Goal: Use online tool/utility: Utilize a website feature to perform a specific function

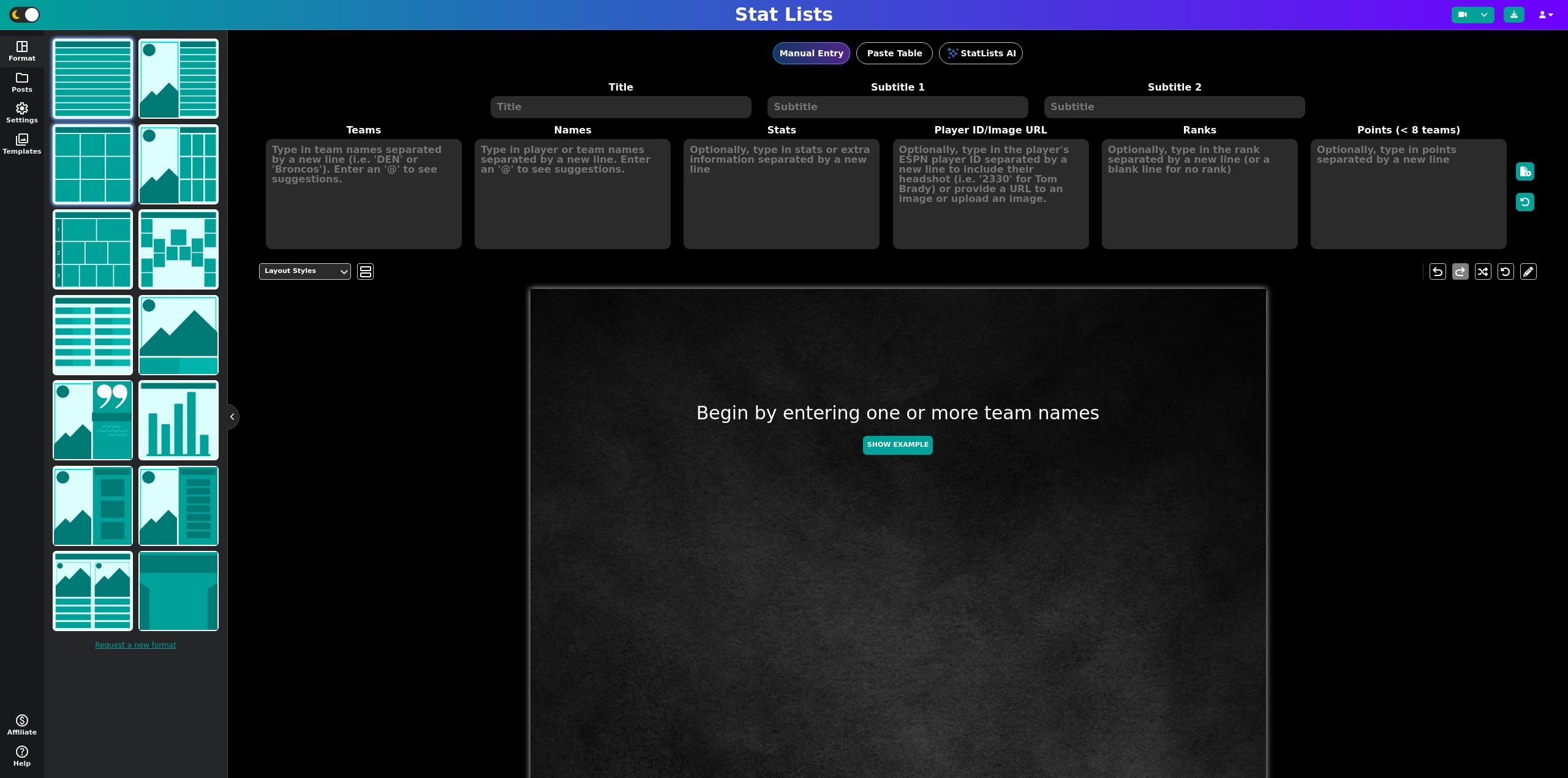
click at [84, 162] on img at bounding box center [93, 164] width 78 height 78
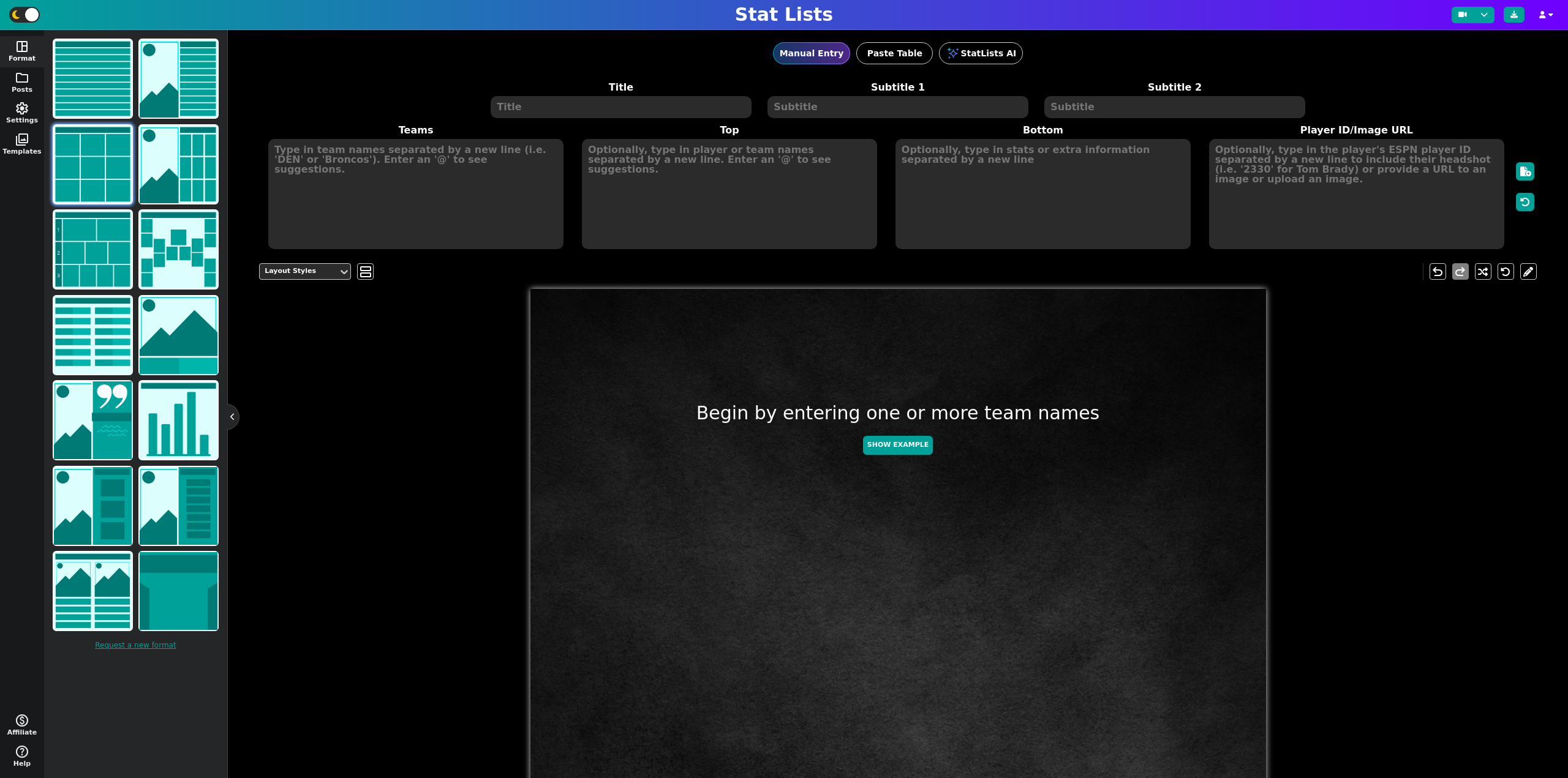
click at [544, 109] on textarea at bounding box center [620, 107] width 260 height 22
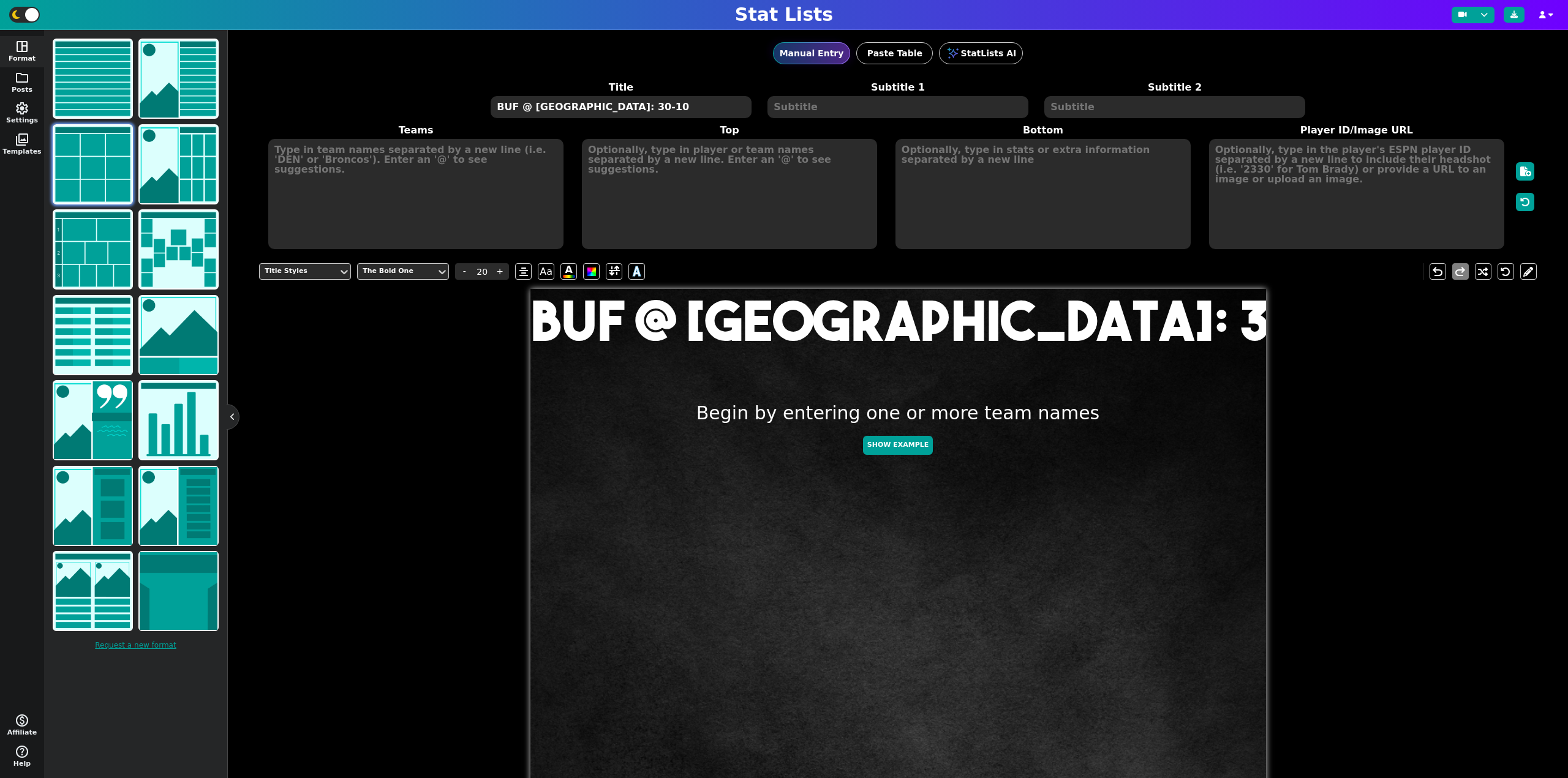
type textarea "BUF @ NYJ: 30-10"
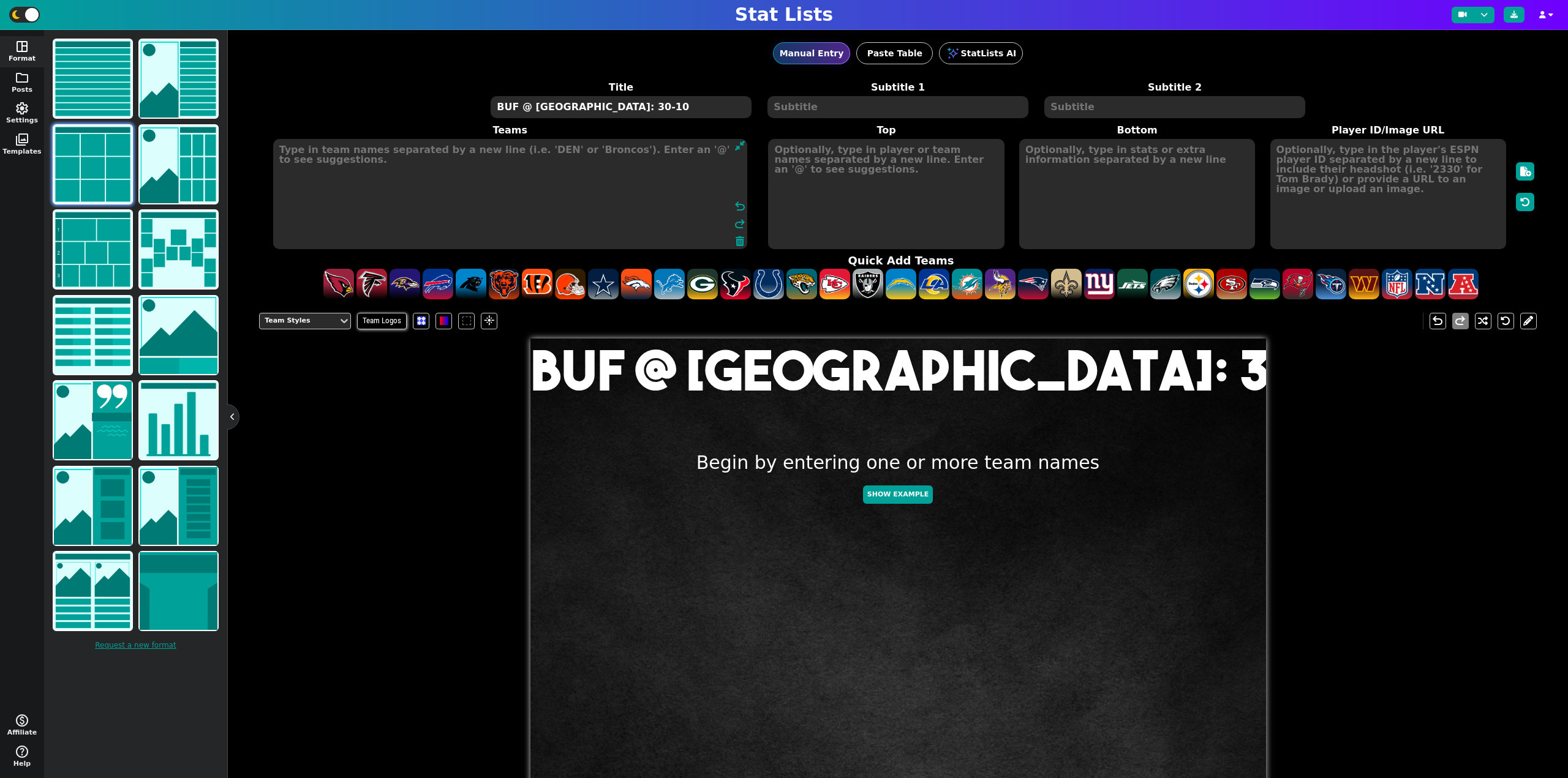
click at [374, 152] on textarea at bounding box center [510, 193] width 474 height 110
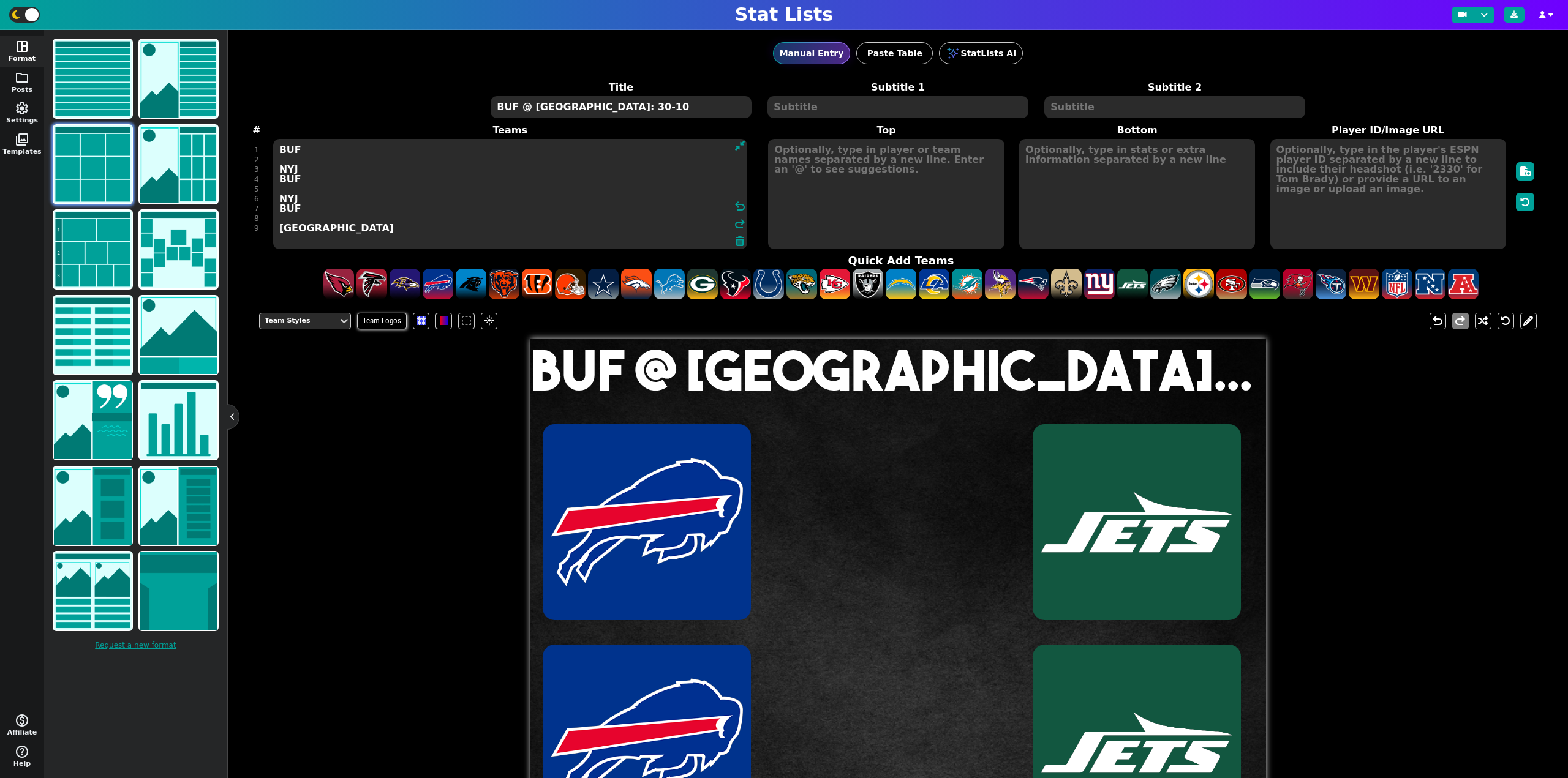
type textarea "BUF NYJ BUF NYJ BUF NYJ"
click at [801, 155] on textarea at bounding box center [886, 193] width 236 height 110
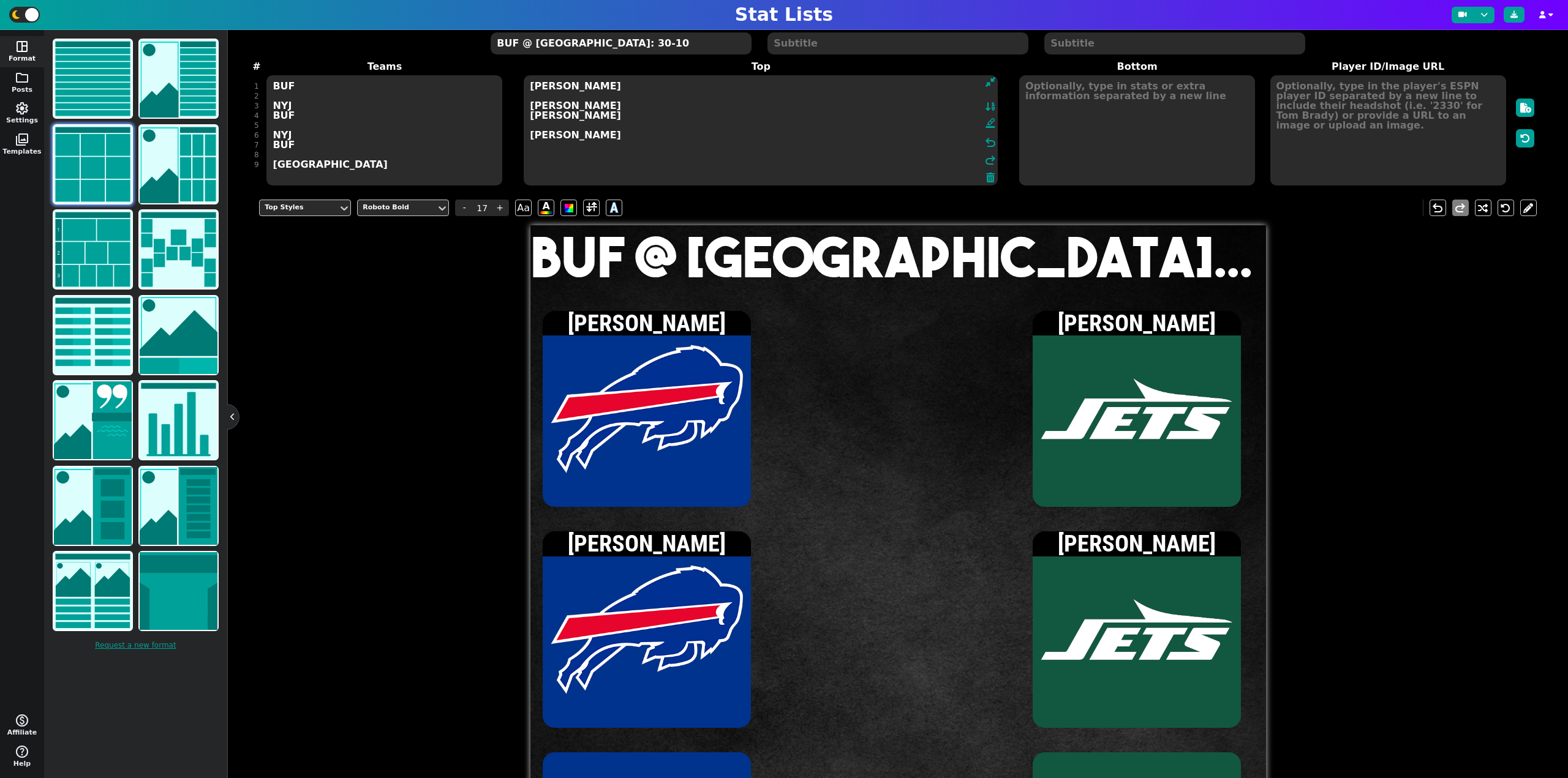
scroll to position [61, 0]
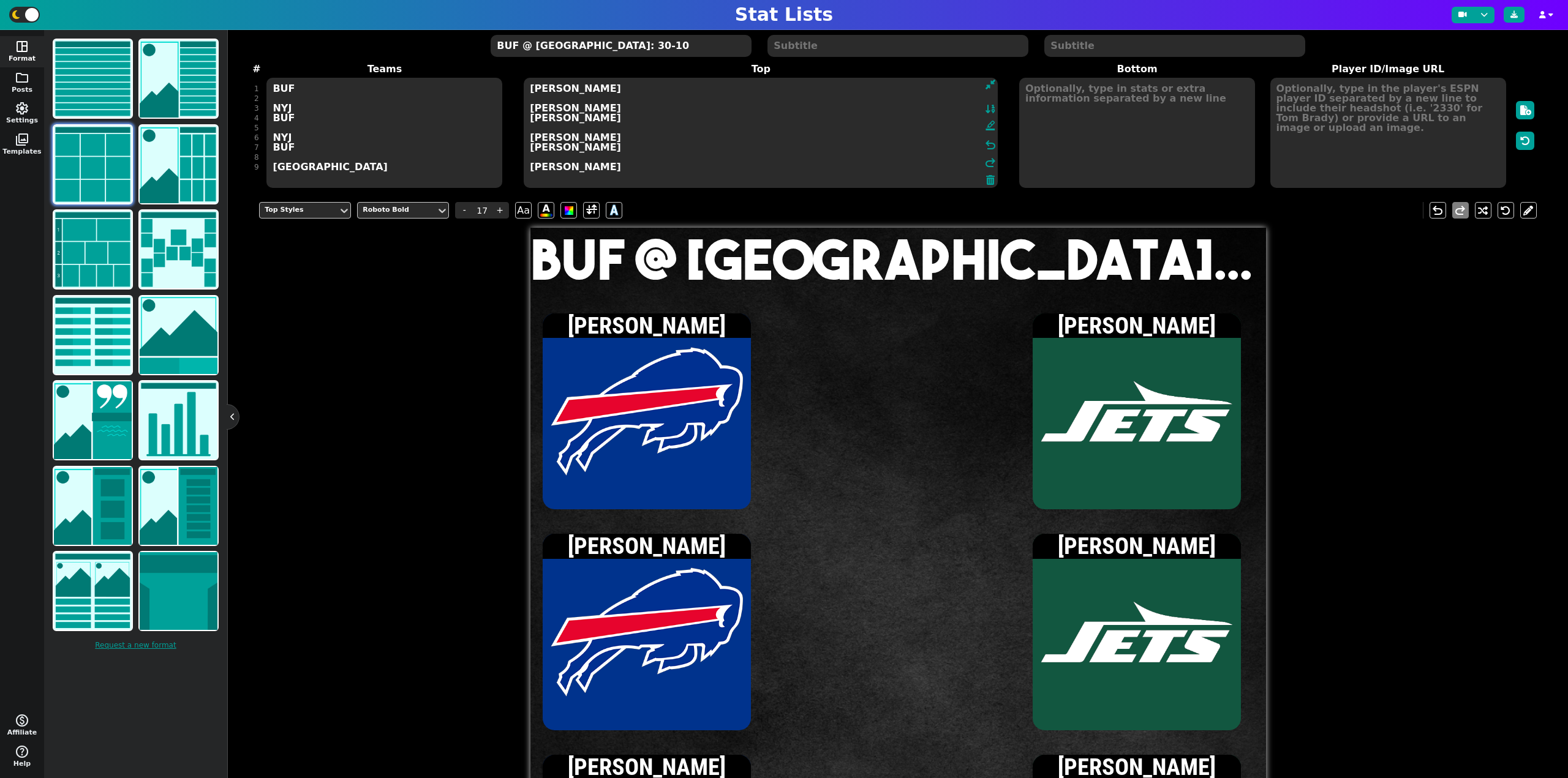
type textarea "Josh Allen Tyrod Taylor James Cook Justin Fields Joshua Palmer Garrett Wilson"
click at [1403, 118] on textarea at bounding box center [1388, 132] width 236 height 110
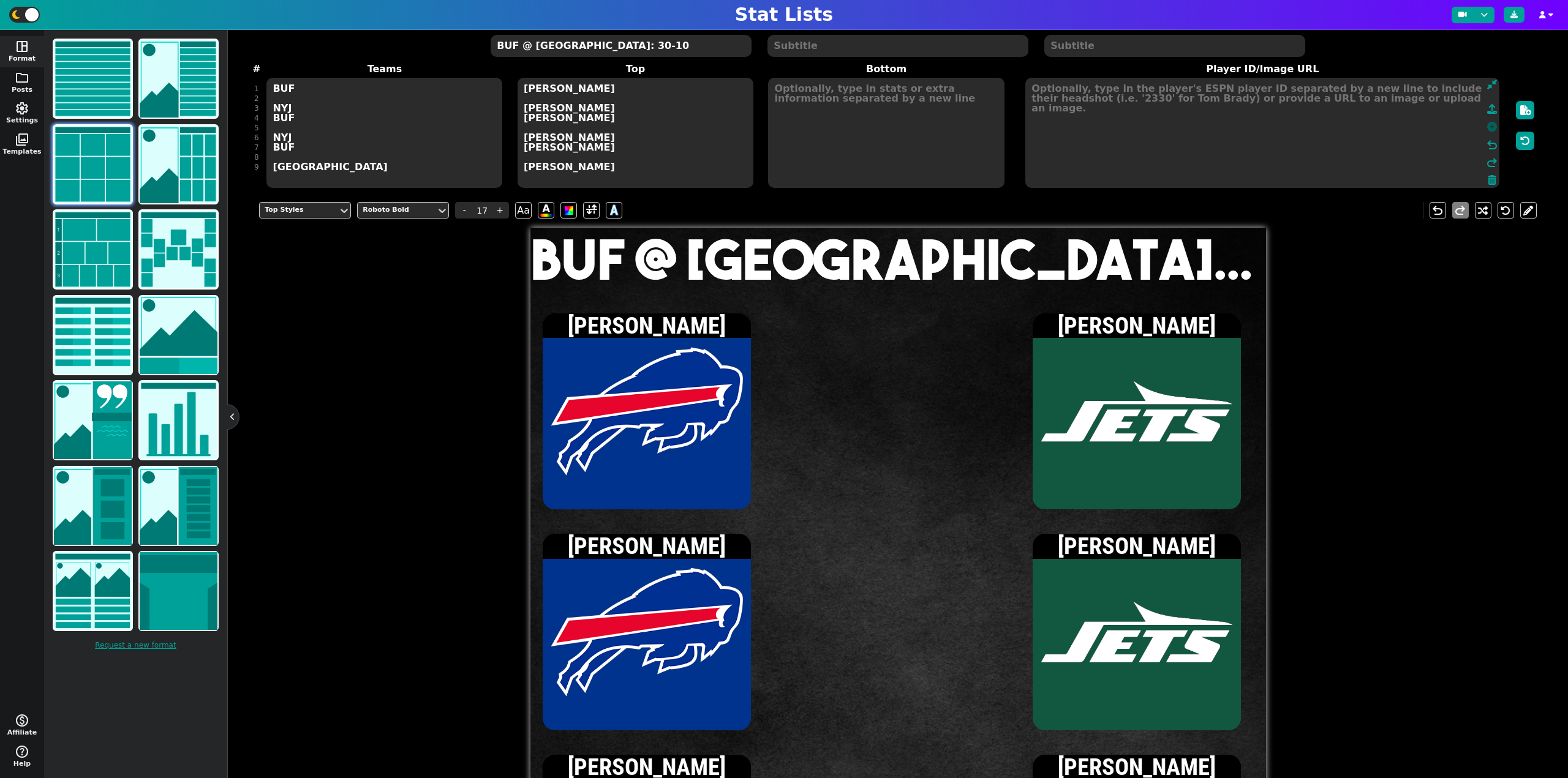
click at [1487, 126] on icon at bounding box center [1492, 127] width 10 height 10
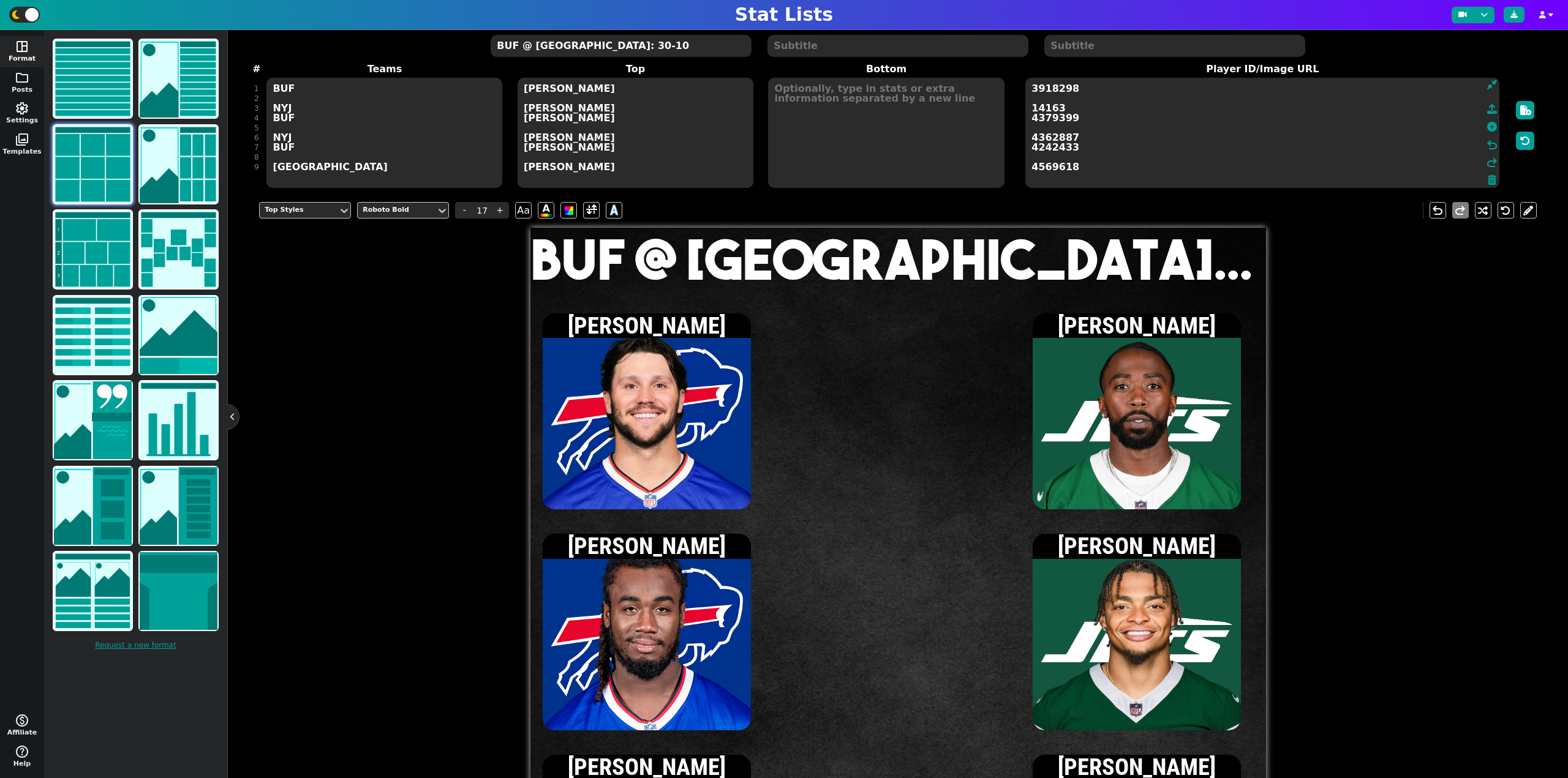
click at [847, 159] on textarea at bounding box center [886, 132] width 236 height 110
type input "15"
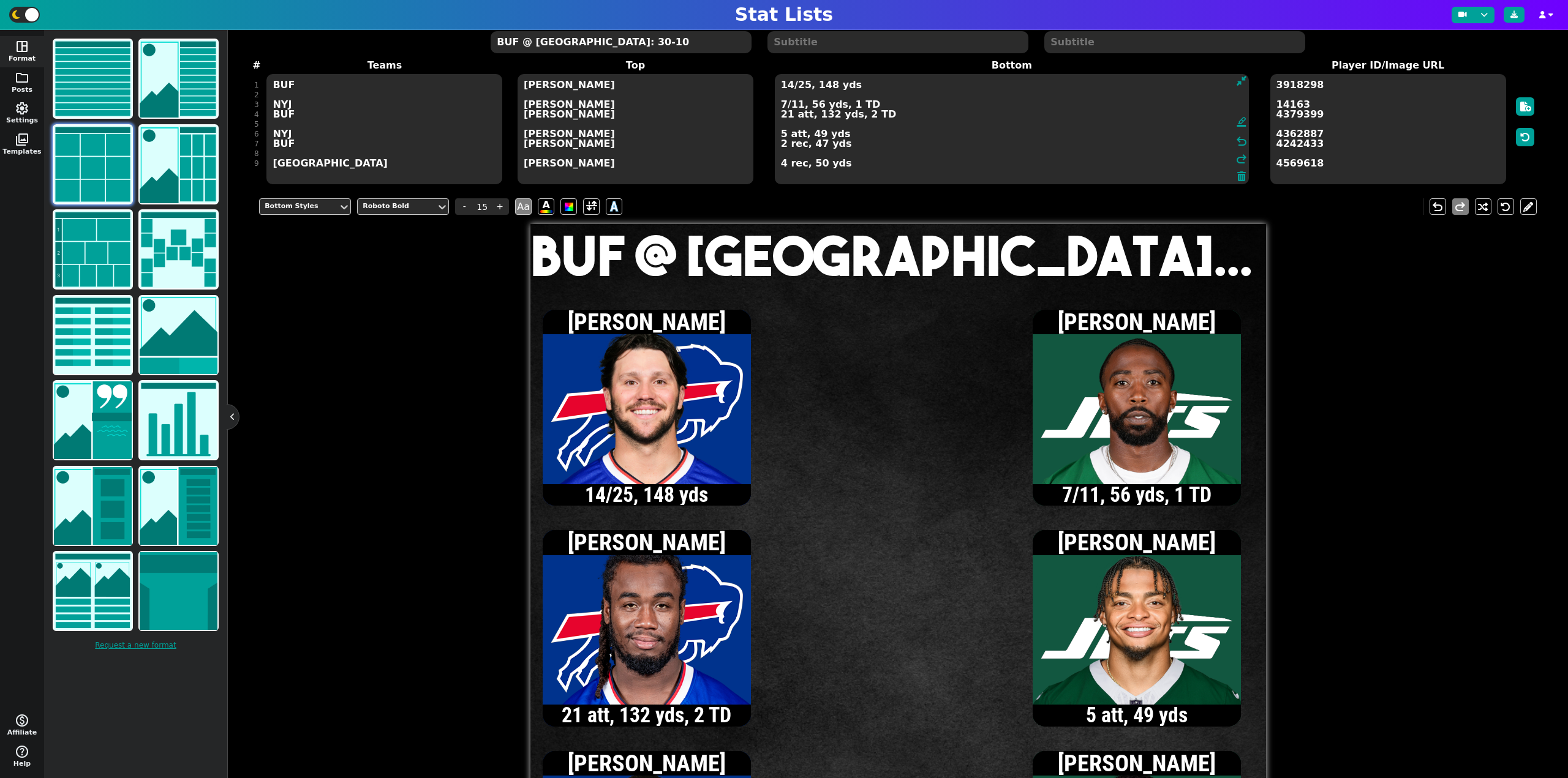
scroll to position [0, 0]
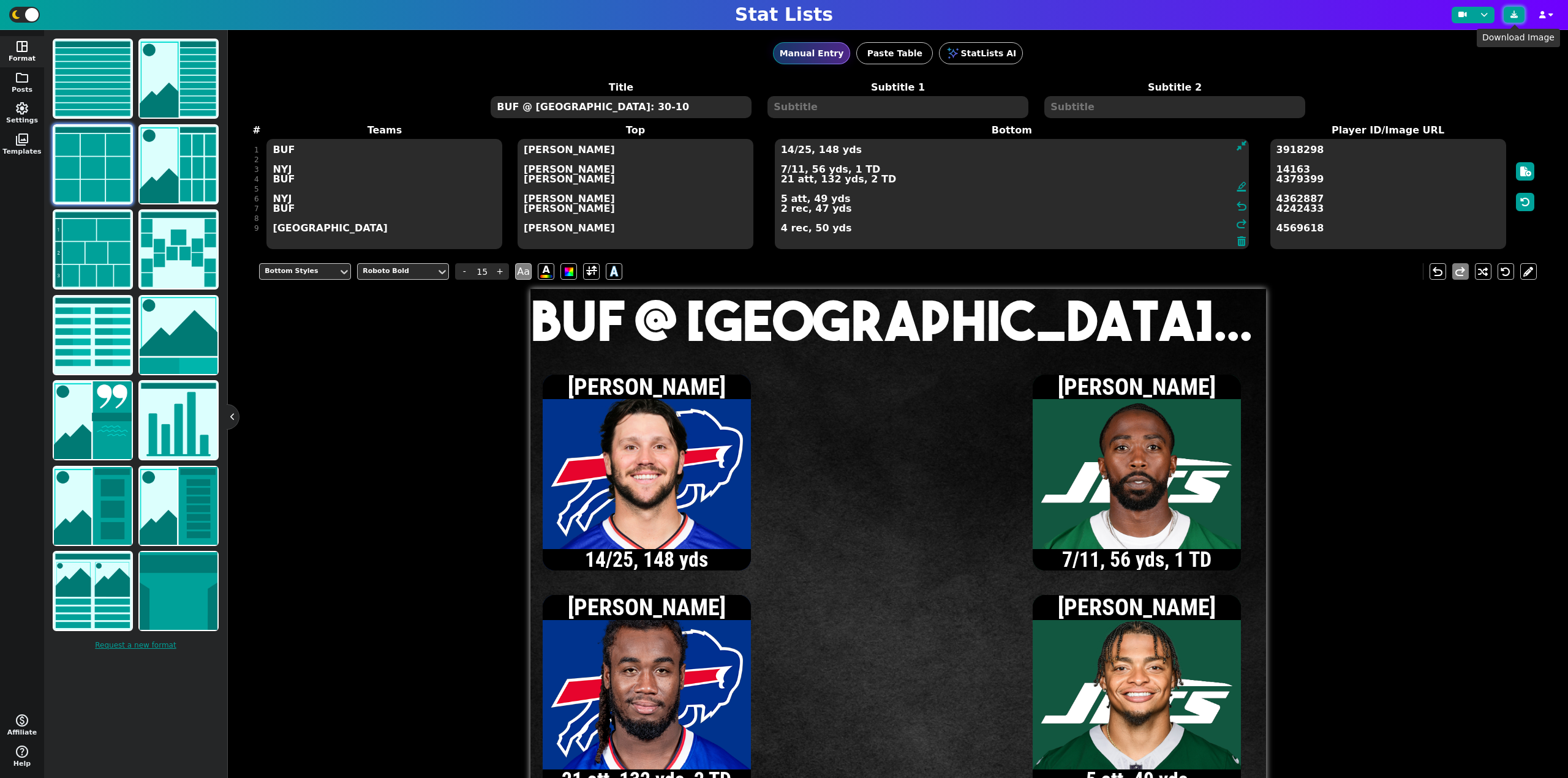
type textarea "14/25, 148 yds 7/11, 56 yds, 1 TD 21 att, 132 yds, 2 TD 5 att, 49 yds 2 rec, 47…"
click at [1514, 11] on icon at bounding box center [1514, 15] width 8 height 8
